Goal: Task Accomplishment & Management: Manage account settings

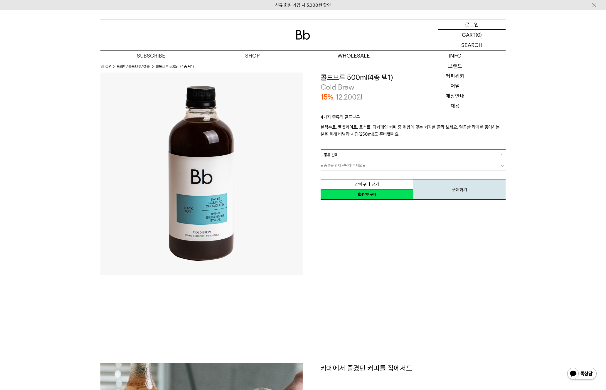
click at [469, 26] on p "로그인" at bounding box center [472, 24] width 14 height 10
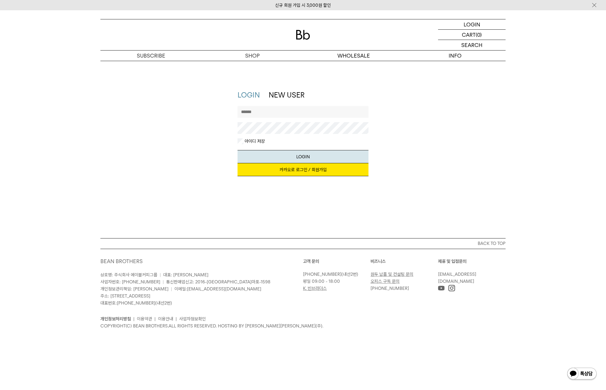
click at [303, 116] on input "text" at bounding box center [302, 112] width 131 height 12
type input "**********"
click at [298, 159] on button "LOGIN" at bounding box center [302, 156] width 131 height 13
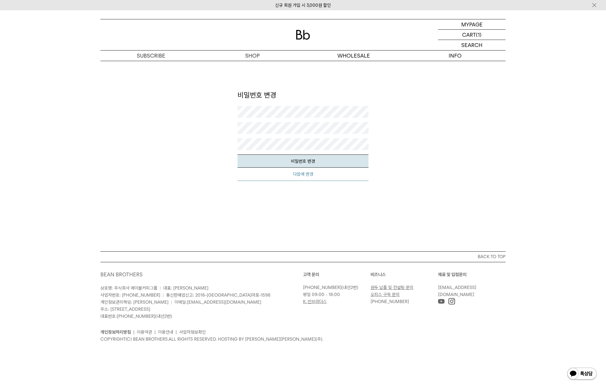
click at [313, 173] on button "다음에 변경" at bounding box center [302, 174] width 131 height 13
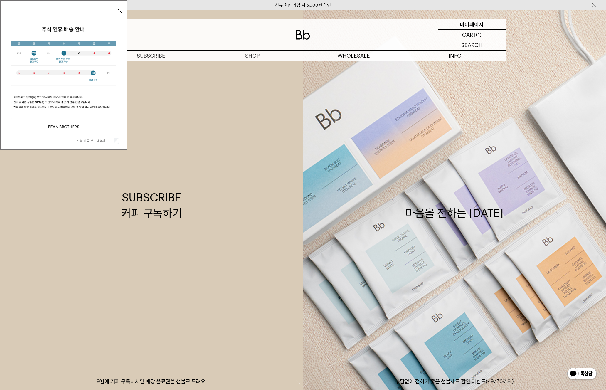
click at [469, 25] on p "마이페이지" at bounding box center [471, 24] width 23 height 10
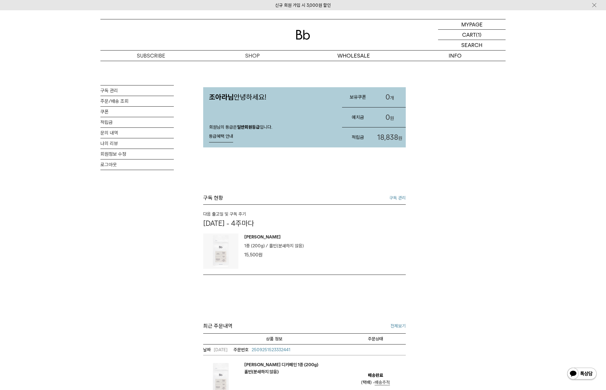
click at [399, 201] on link "구독 관리" at bounding box center [397, 197] width 16 height 7
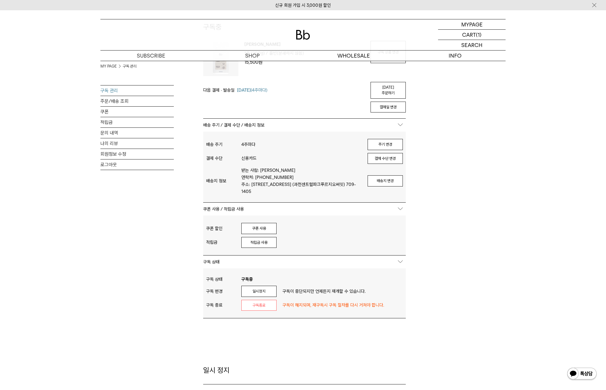
scroll to position [67, 0]
type input "**********"
click at [117, 102] on link "주문/배송 조회" at bounding box center [136, 101] width 73 height 10
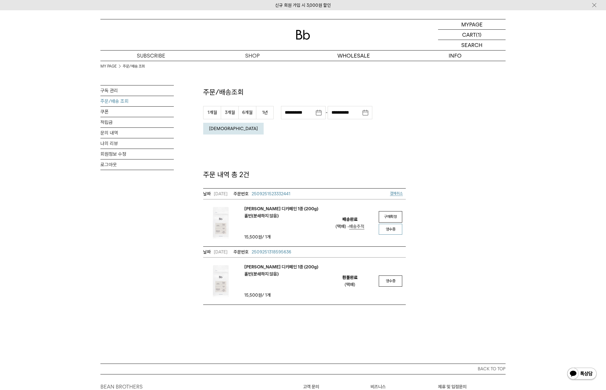
click at [388, 224] on link "영수증" at bounding box center [390, 229] width 23 height 11
